Goal: Use online tool/utility: Utilize a website feature to perform a specific function

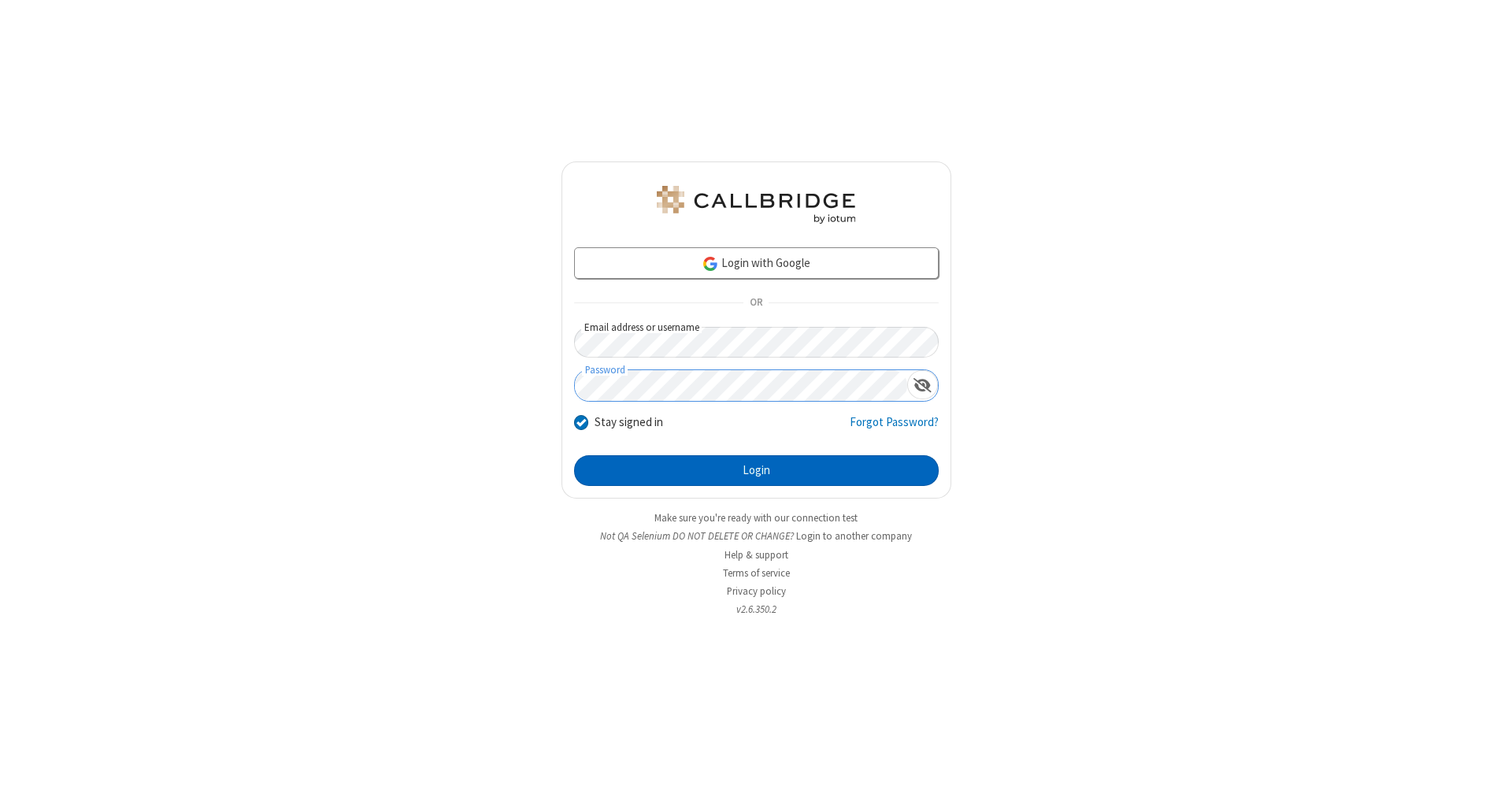
click at [756, 471] on button "Login" at bounding box center [756, 471] width 365 height 32
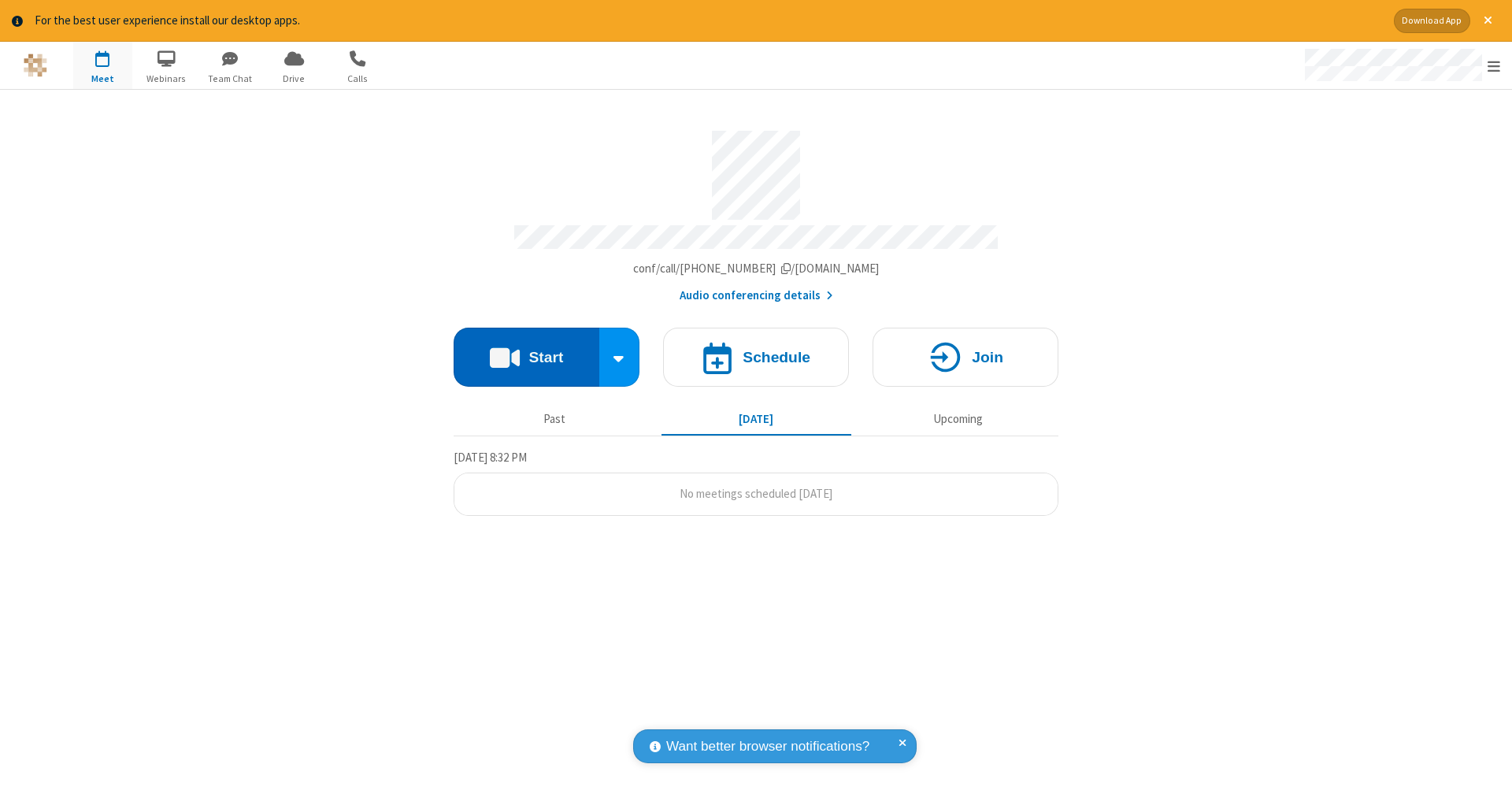
click at [525, 349] on button "Start" at bounding box center [525, 357] width 146 height 59
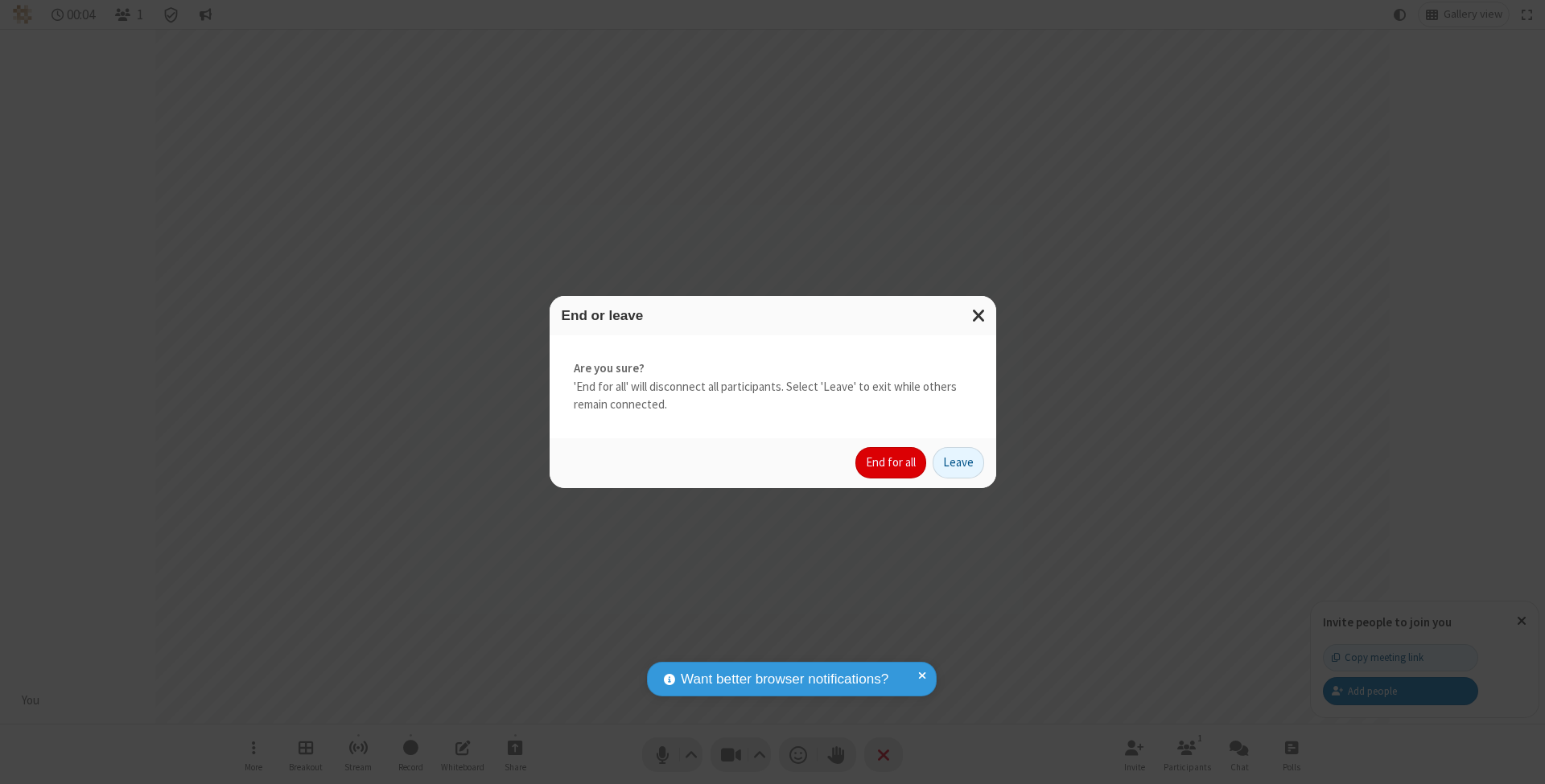
click at [892, 462] on button "End for all" at bounding box center [891, 464] width 70 height 32
